Goal: Task Accomplishment & Management: Use online tool/utility

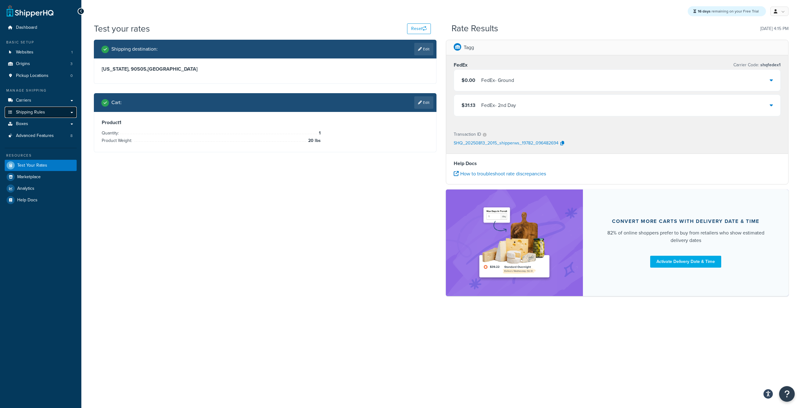
click at [31, 114] on span "Shipping Rules" at bounding box center [30, 112] width 29 height 5
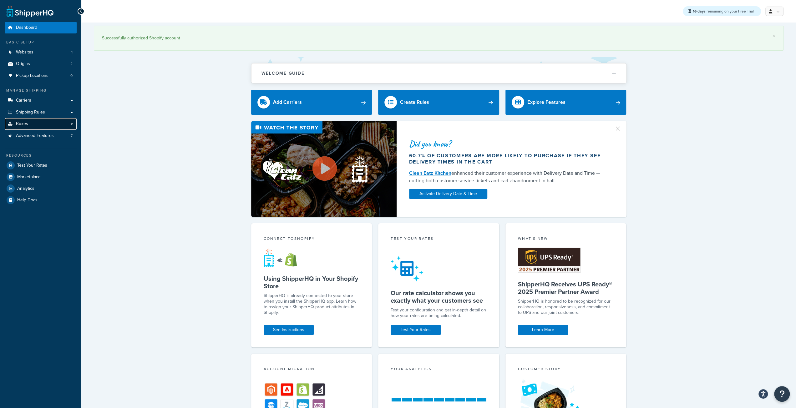
click at [36, 126] on link "Boxes" at bounding box center [41, 124] width 72 height 12
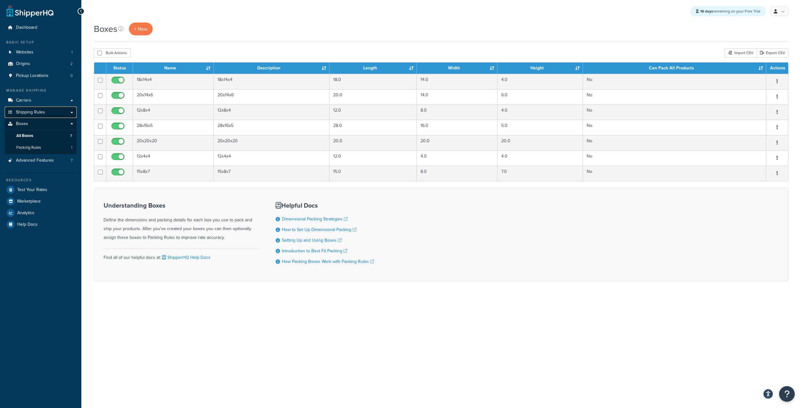
click at [31, 114] on span "Shipping Rules" at bounding box center [30, 112] width 29 height 5
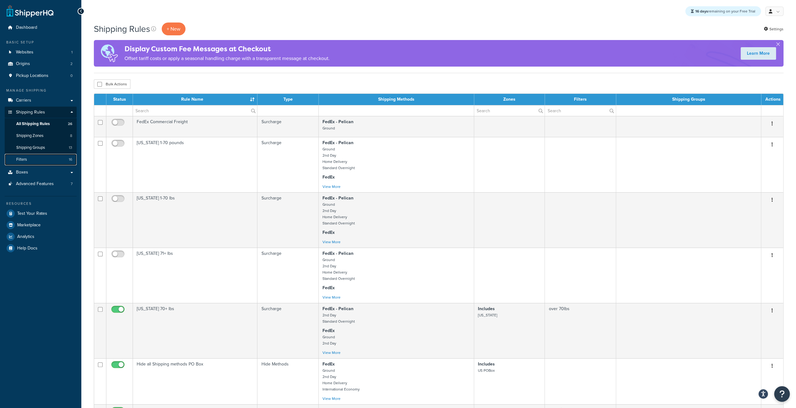
click at [37, 160] on link "Filters 16" at bounding box center [41, 160] width 72 height 12
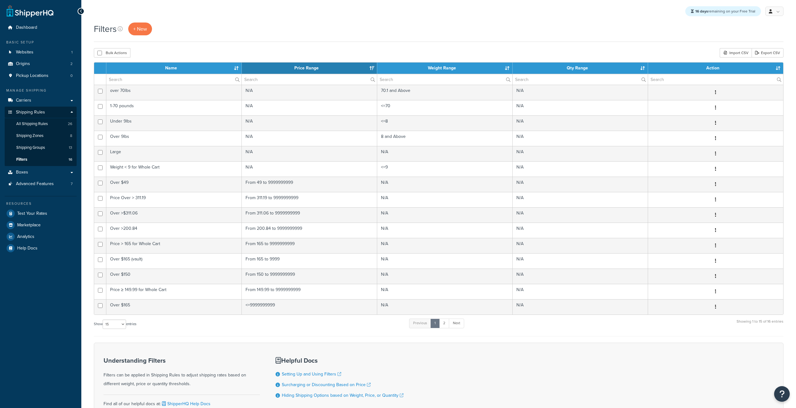
select select "15"
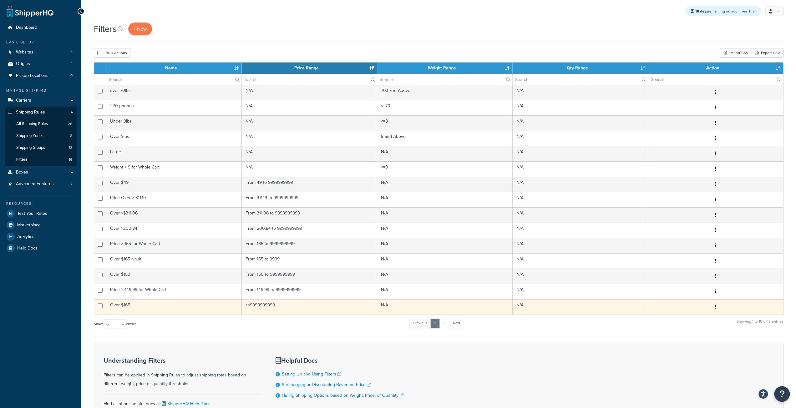
click at [279, 304] on td "<=9999999999" at bounding box center [309, 306] width 135 height 15
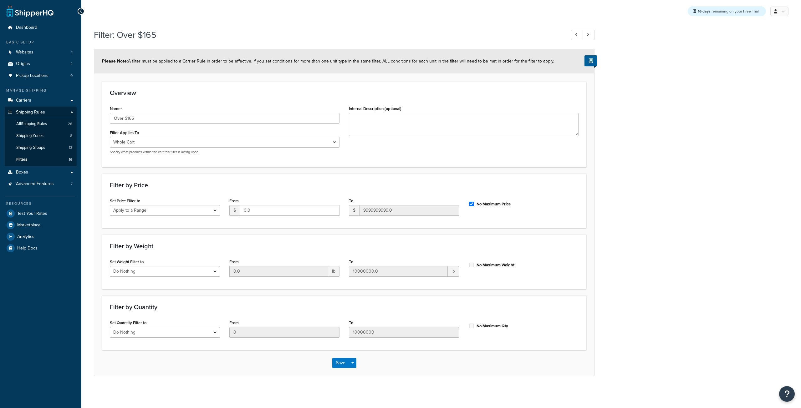
select select "range"
drag, startPoint x: 286, startPoint y: 213, endPoint x: 194, endPoint y: 210, distance: 92.3
click at [194, 210] on div "Set Price Filter to Do Nothing Apply to a Range From $ 0.0 To $ 9999999999.0 No…" at bounding box center [344, 208] width 478 height 24
type input "165"
click at [339, 365] on button "Save" at bounding box center [340, 363] width 17 height 10
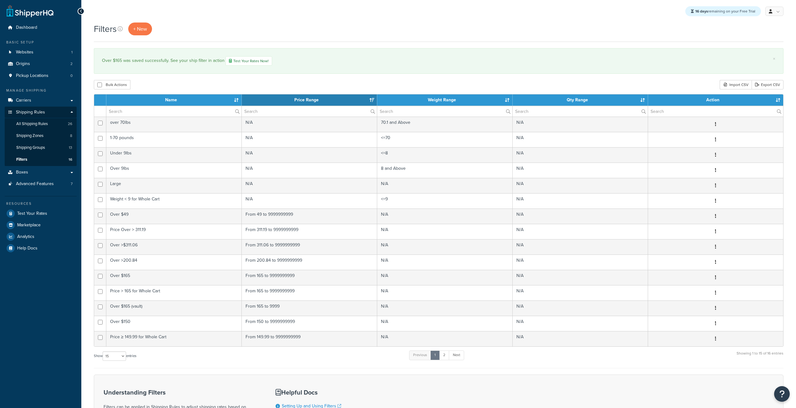
select select "15"
